Goal: Task Accomplishment & Management: Complete application form

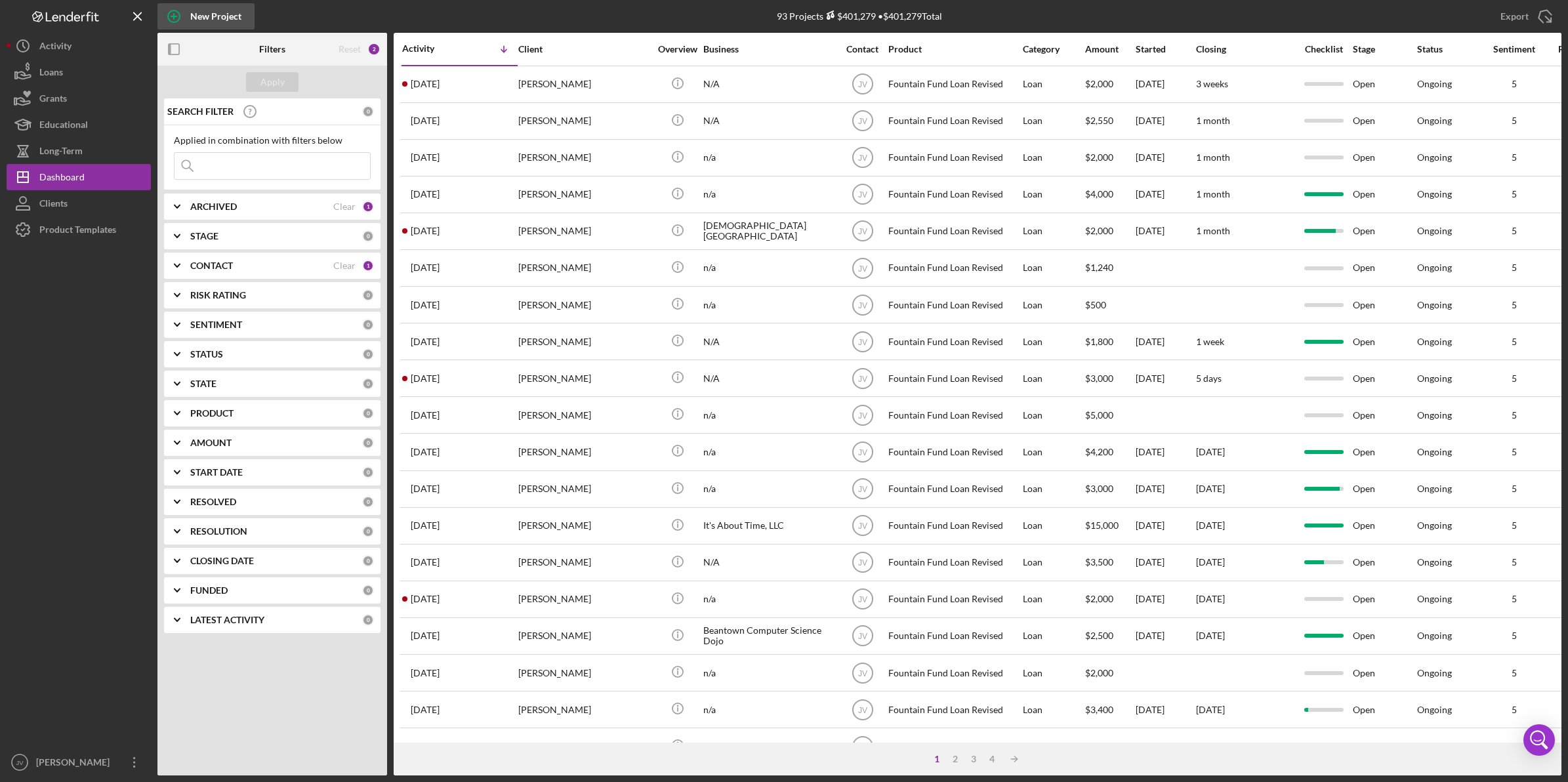
click at [197, 7] on div "New Project" at bounding box center [215, 16] width 51 height 26
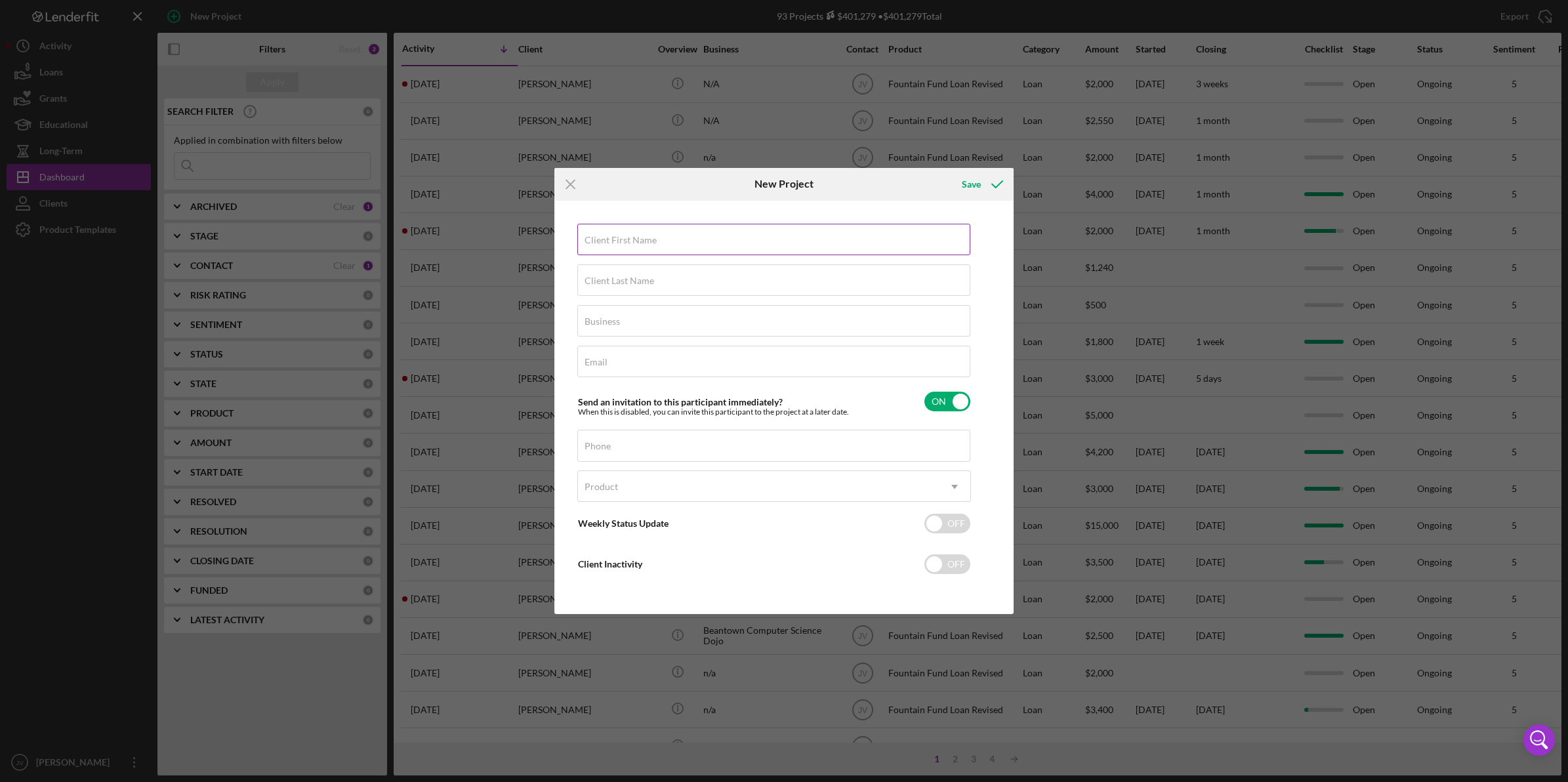
click at [749, 237] on div "Client First Name Required" at bounding box center [774, 240] width 394 height 33
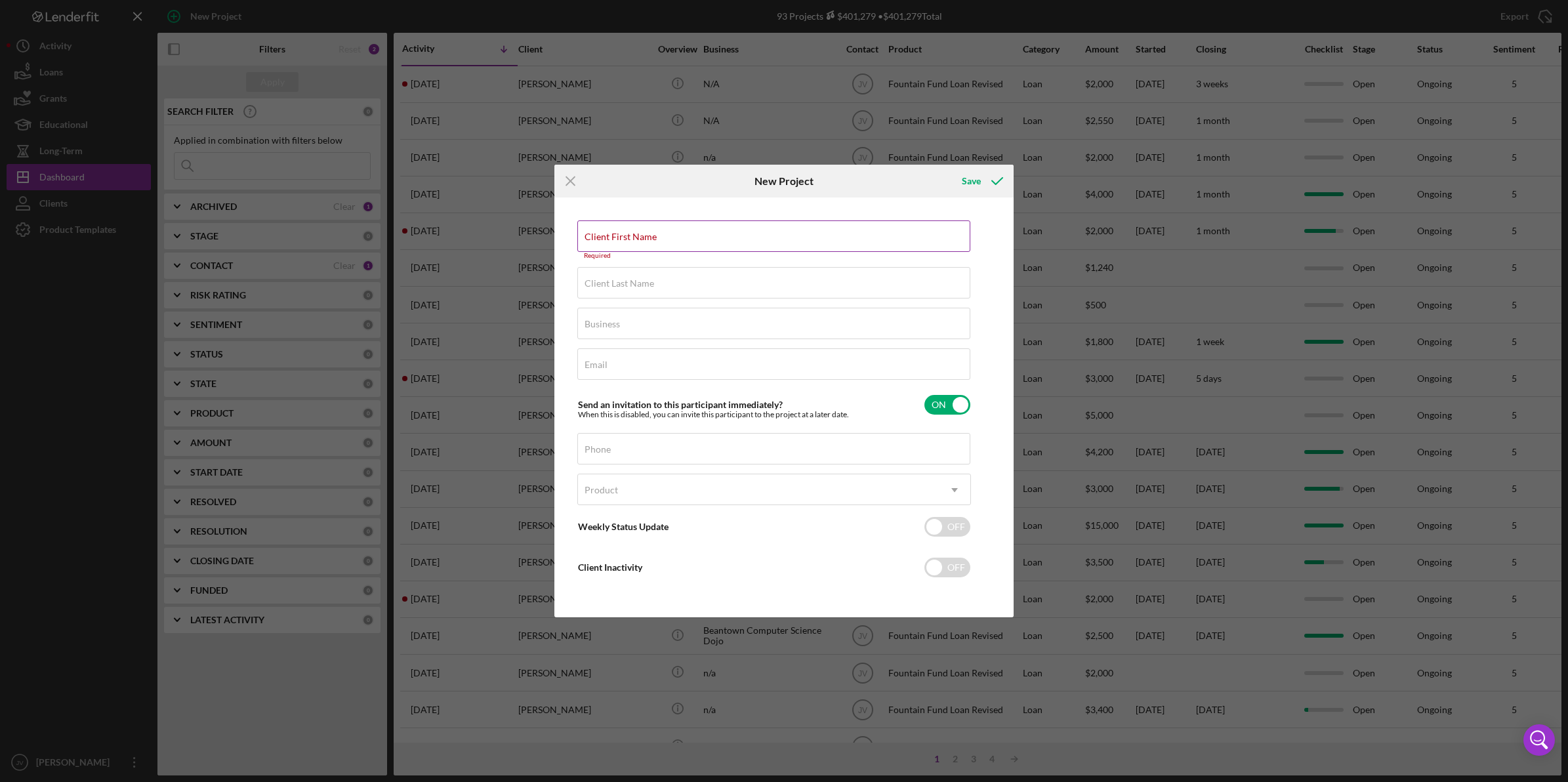
click at [663, 237] on div "Client First Name Required" at bounding box center [774, 239] width 394 height 39
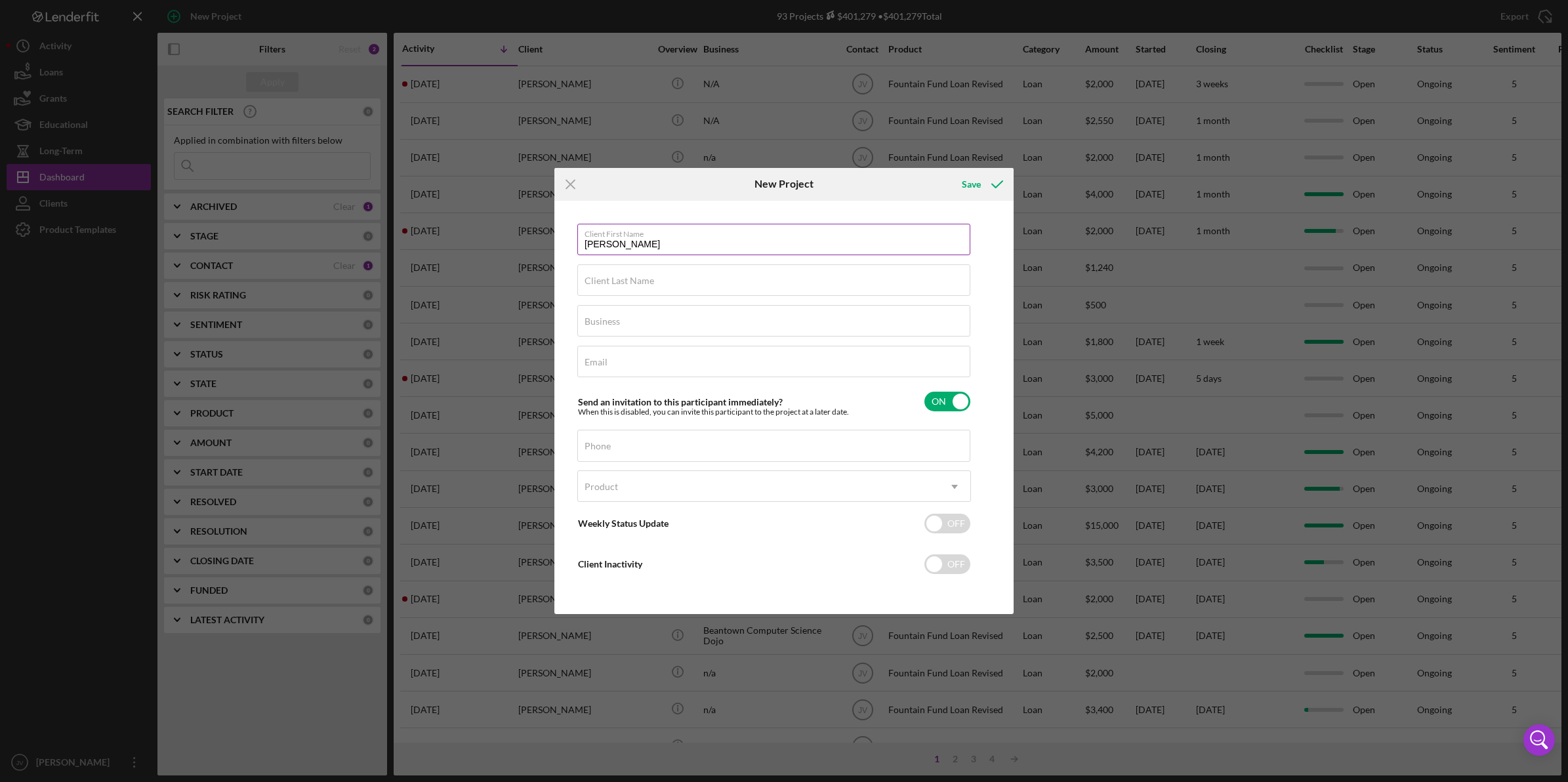
type input "[PERSON_NAME]"
click at [639, 361] on input "Email" at bounding box center [774, 362] width 393 height 32
paste input "[EMAIL_ADDRESS][DOMAIN_NAME]"
type input "[EMAIL_ADDRESS][DOMAIN_NAME]"
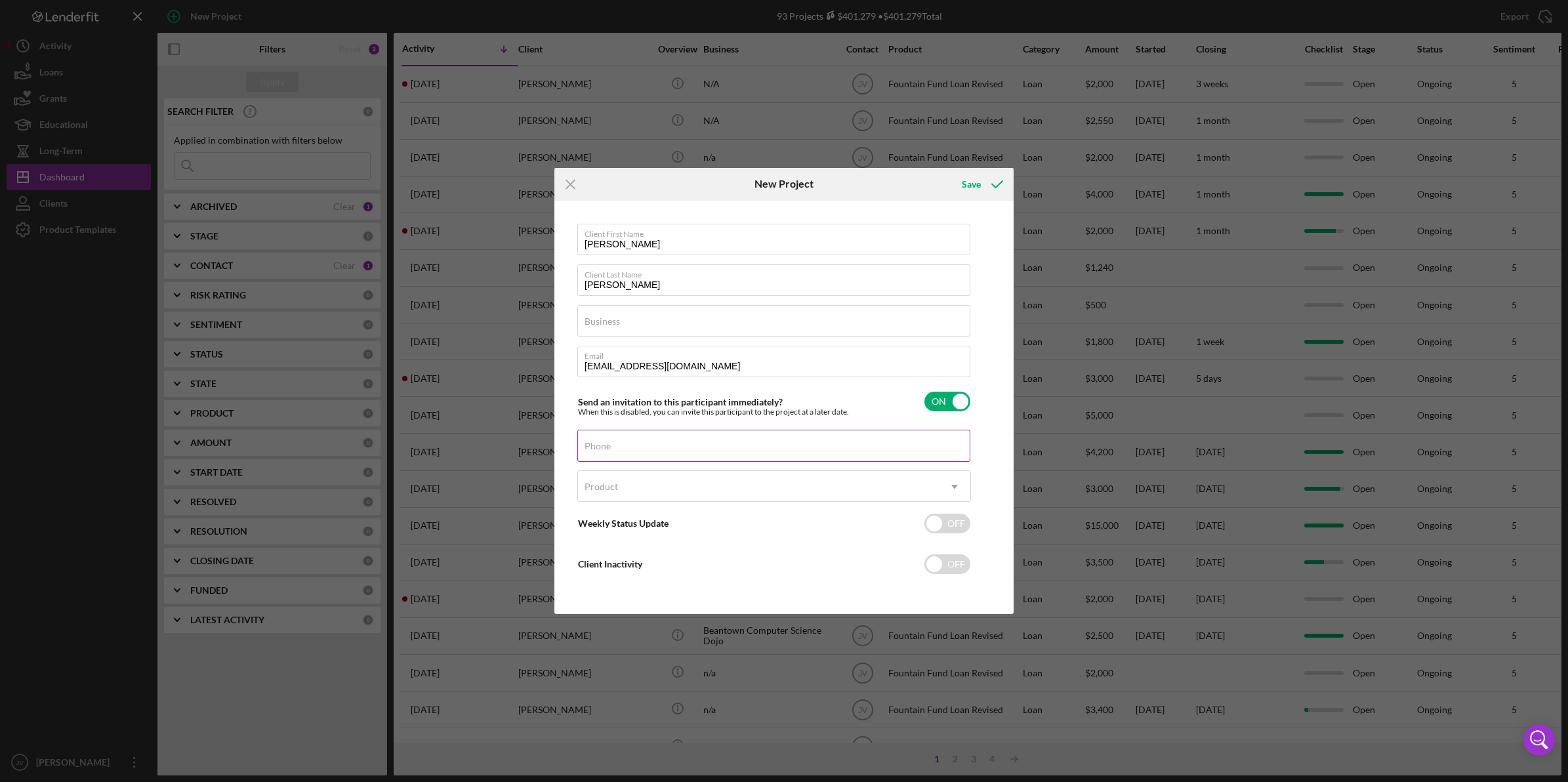
click at [657, 447] on input "Phone" at bounding box center [774, 445] width 393 height 32
paste input "[PHONE_NUMBER]"
type input "[PHONE_NUMBER]"
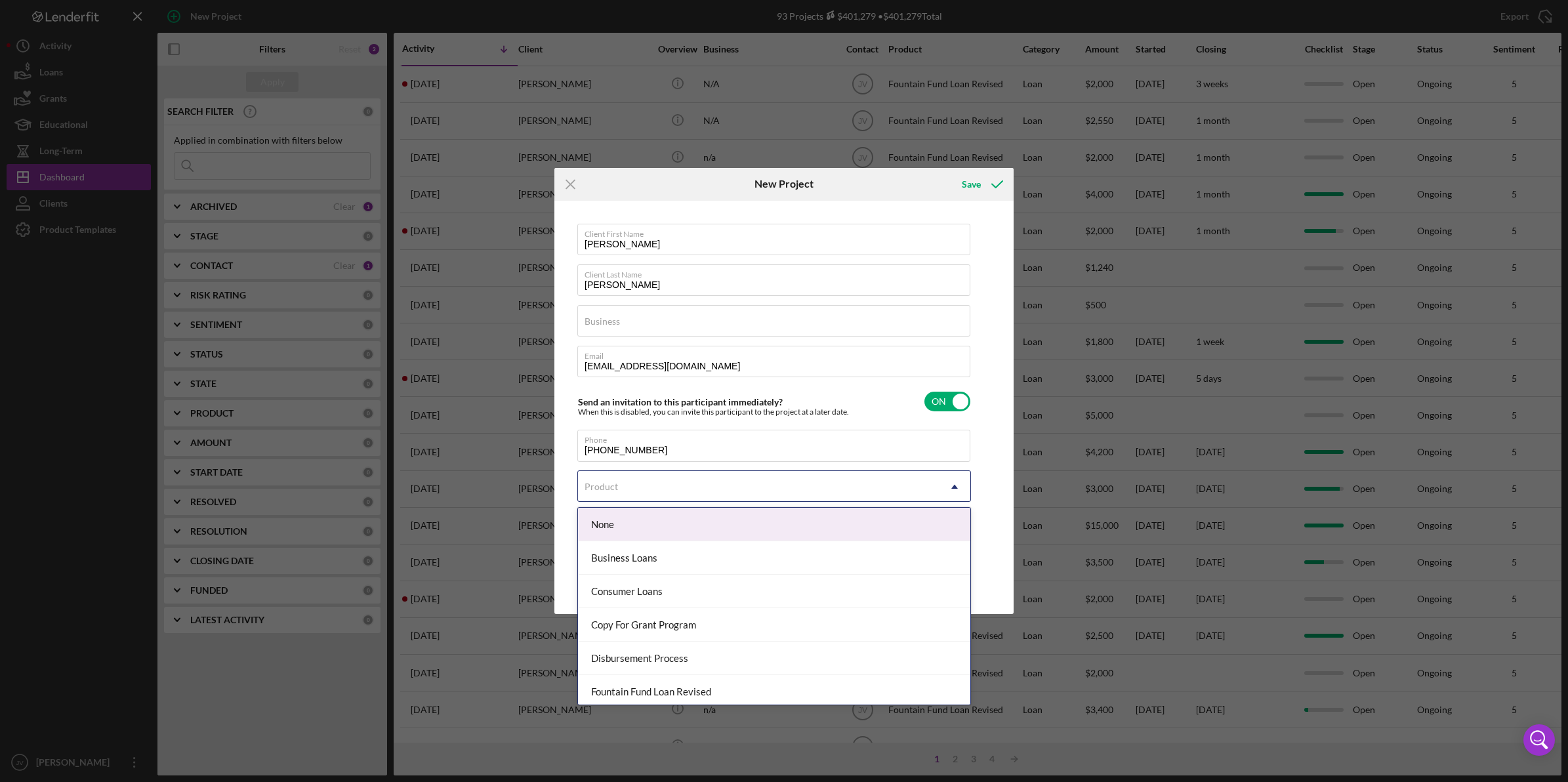
click at [656, 493] on div "Product" at bounding box center [759, 487] width 361 height 30
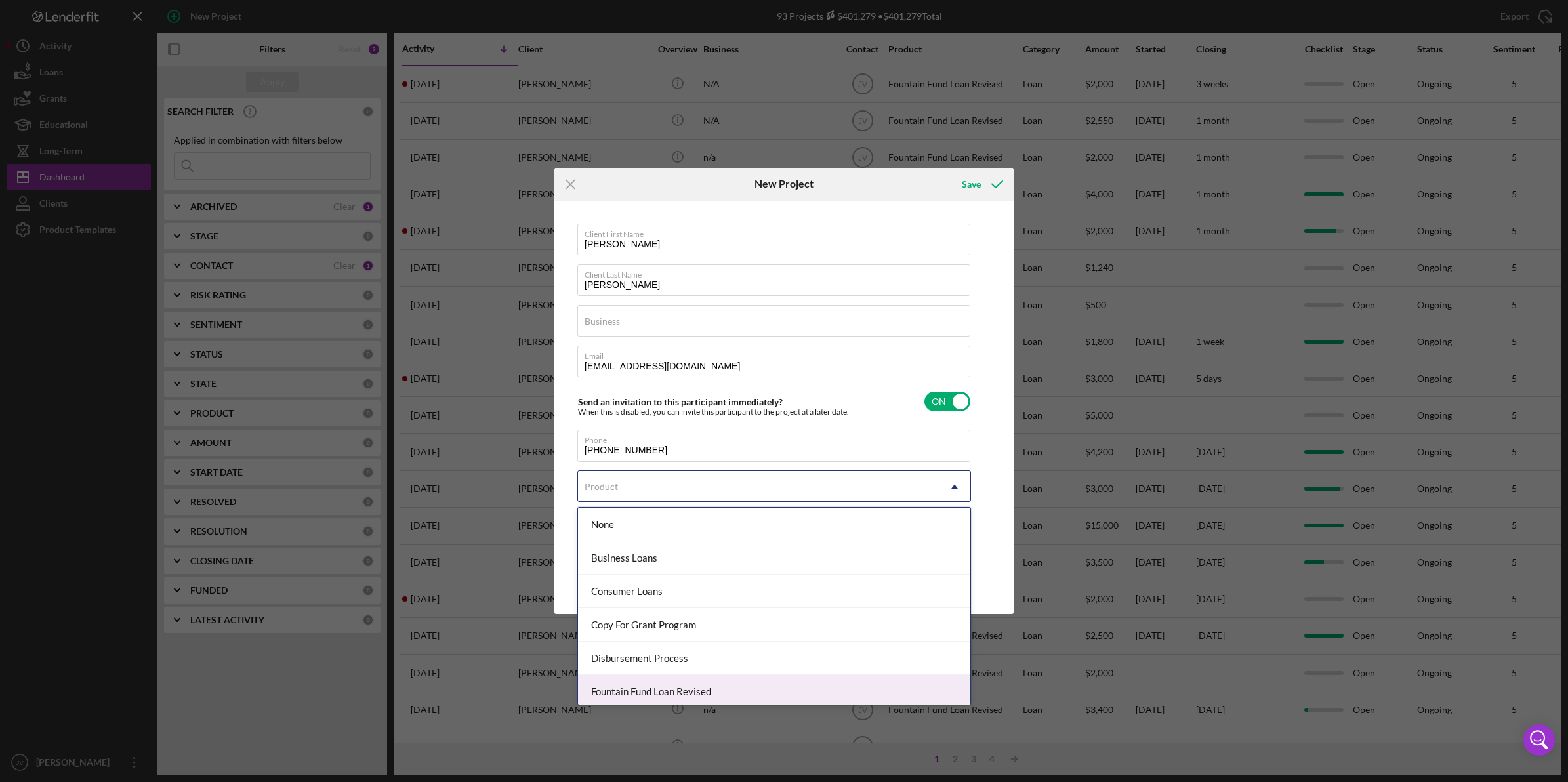
click at [645, 699] on div "Fountain Fund Loan Revised" at bounding box center [774, 691] width 392 height 34
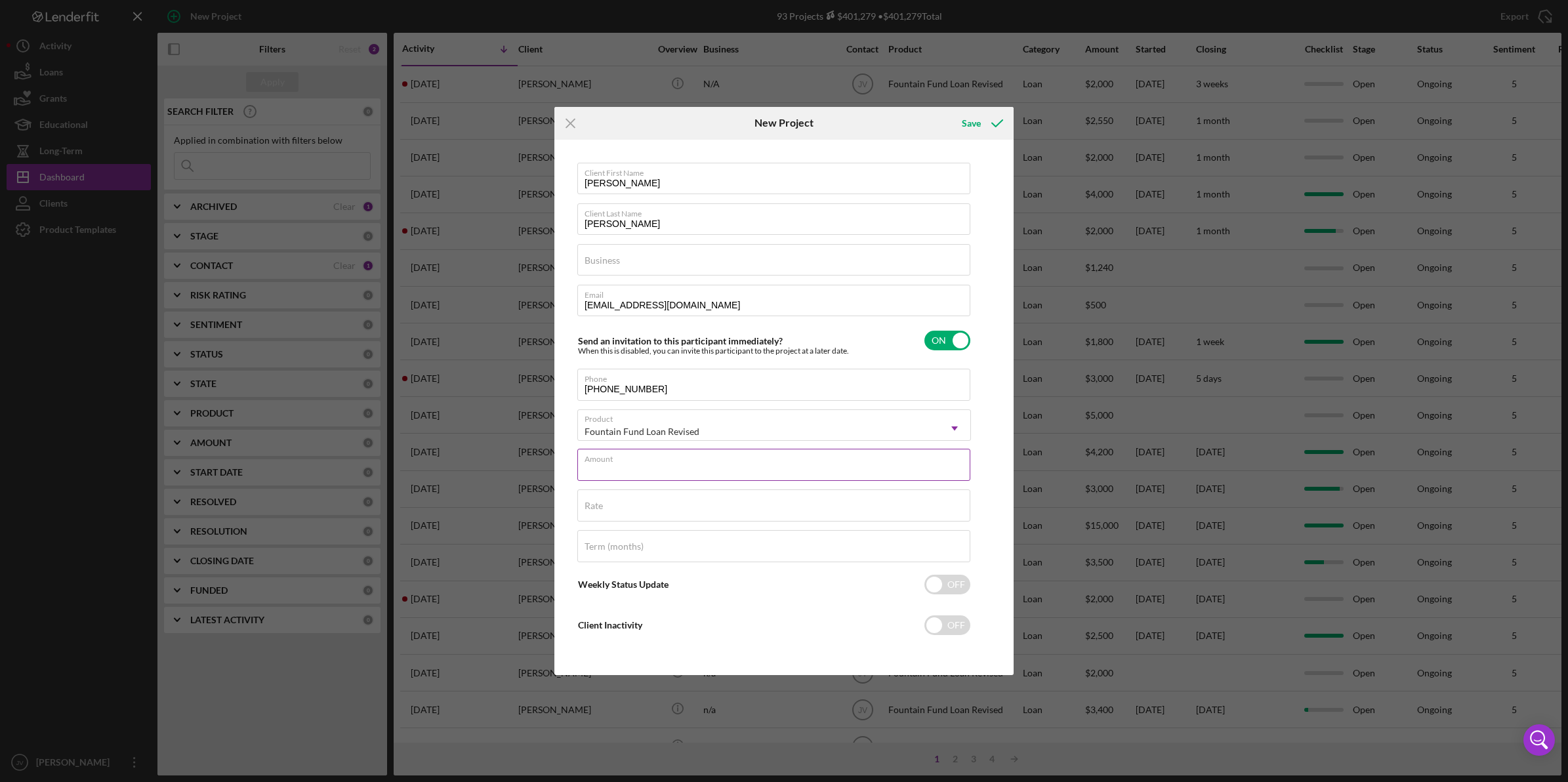
click at [672, 473] on input "Amount" at bounding box center [774, 464] width 393 height 32
type input "$3,800"
click at [584, 502] on label "Rate" at bounding box center [593, 506] width 19 height 10
click at [584, 502] on input "Rate" at bounding box center [774, 505] width 393 height 32
type input "3.000%"
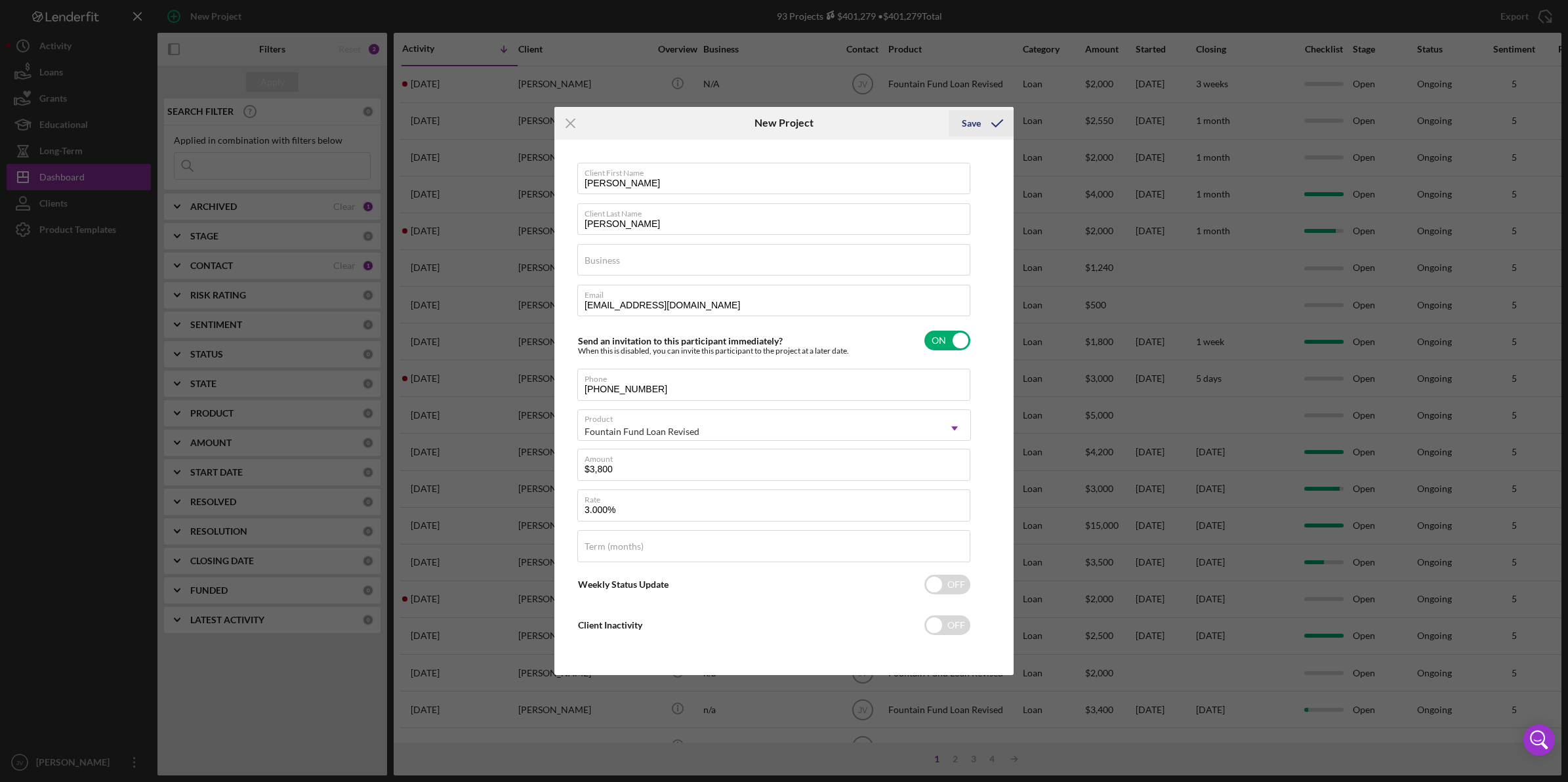
click at [1003, 115] on icon "submit" at bounding box center [997, 123] width 33 height 33
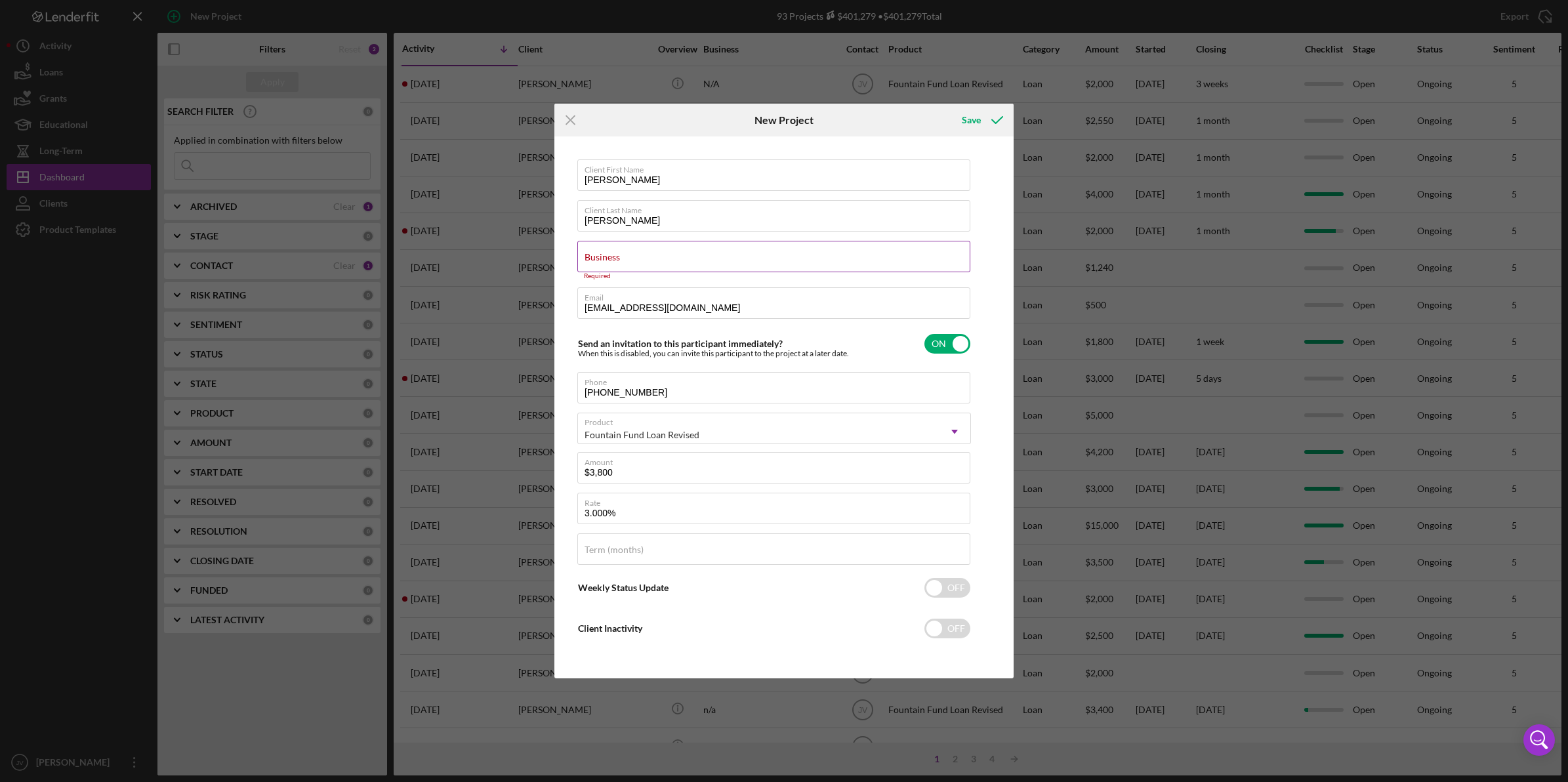
click at [674, 251] on div "Business Required" at bounding box center [774, 260] width 394 height 39
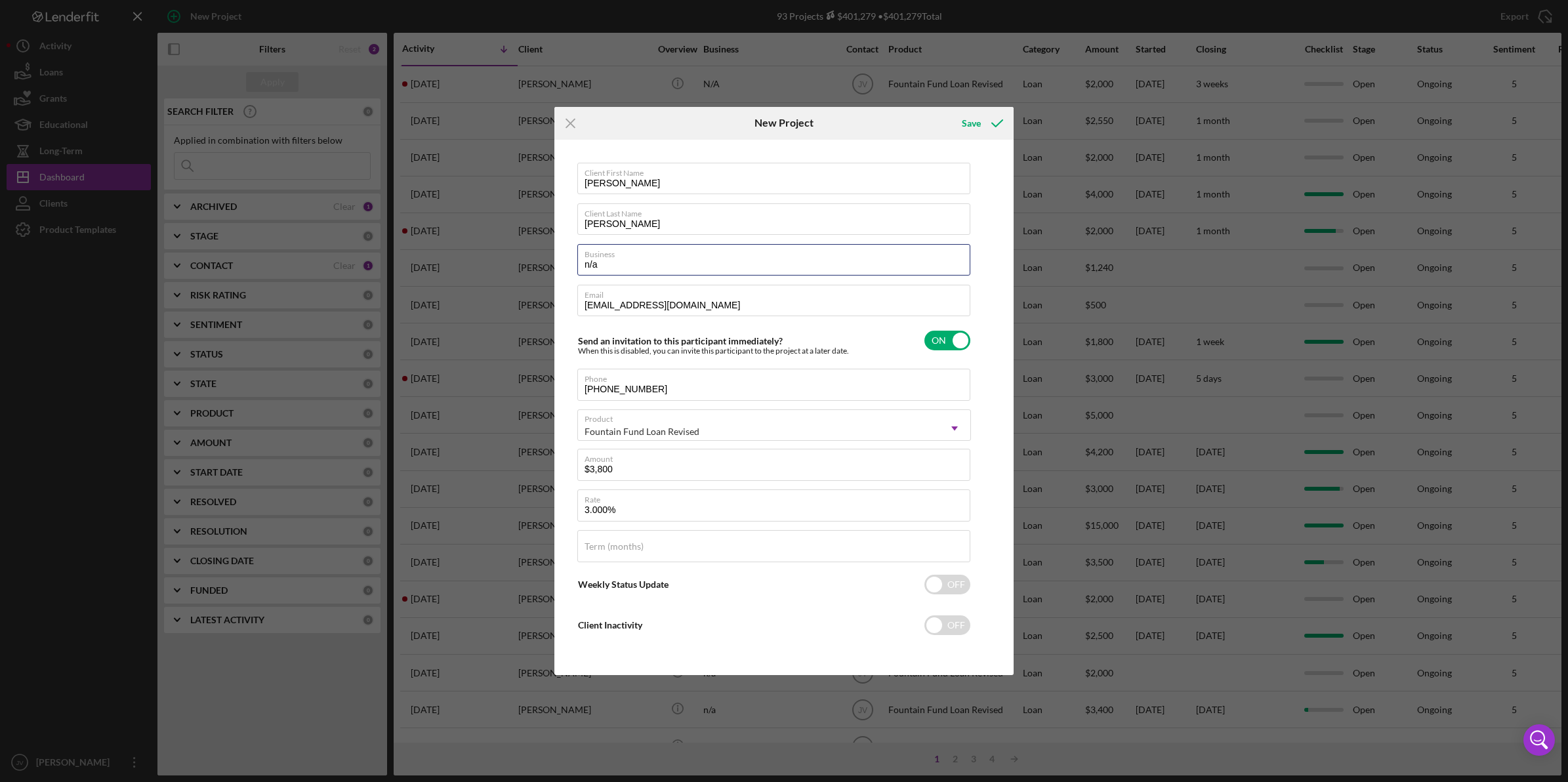
type input "n/a"
click at [981, 232] on div "Client First Name [PERSON_NAME] Client Last Name [PERSON_NAME] Business n/a Ema…" at bounding box center [784, 407] width 453 height 530
click at [981, 128] on icon "submit" at bounding box center [997, 123] width 33 height 33
